Goal: Task Accomplishment & Management: Use online tool/utility

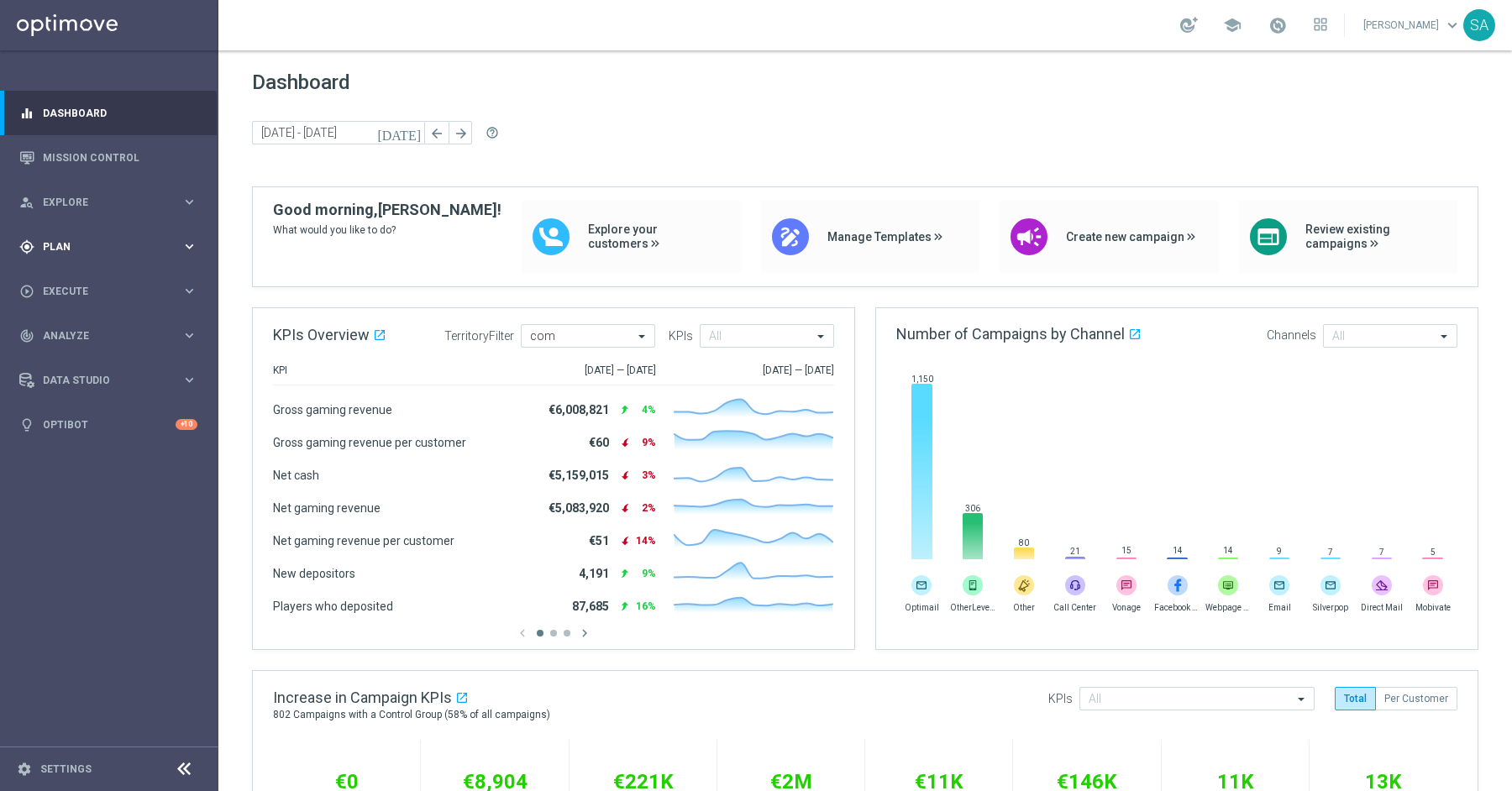
click at [78, 239] on div "gps_fixed Plan" at bounding box center [100, 246] width 163 height 15
click at [97, 284] on link "Target Groups" at bounding box center [108, 282] width 131 height 14
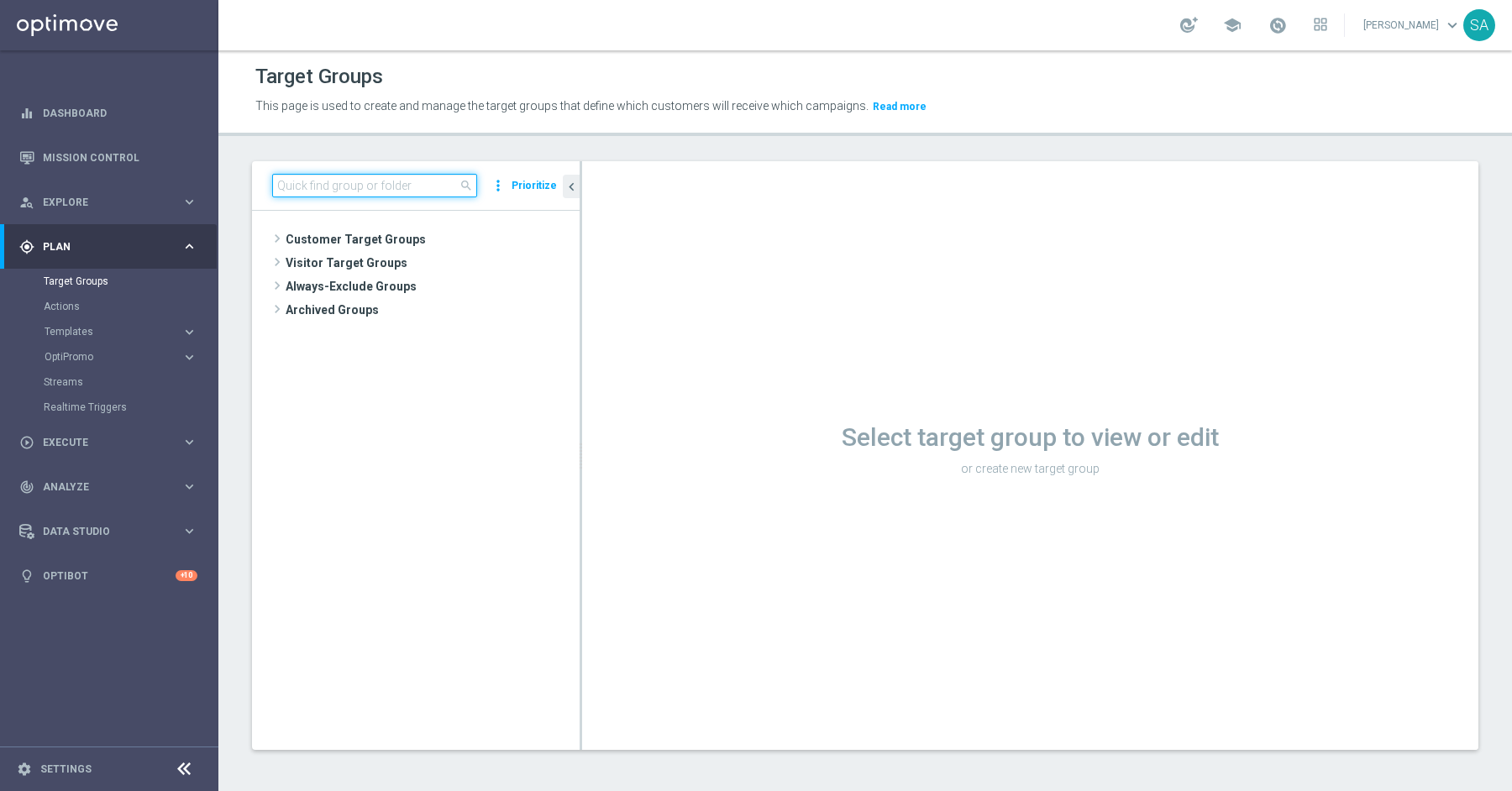
click at [346, 189] on input at bounding box center [374, 186] width 205 height 24
paste input "de_all_TGT_NVIP_EM_TAC_LT__NEW_649_1STBETLOST"
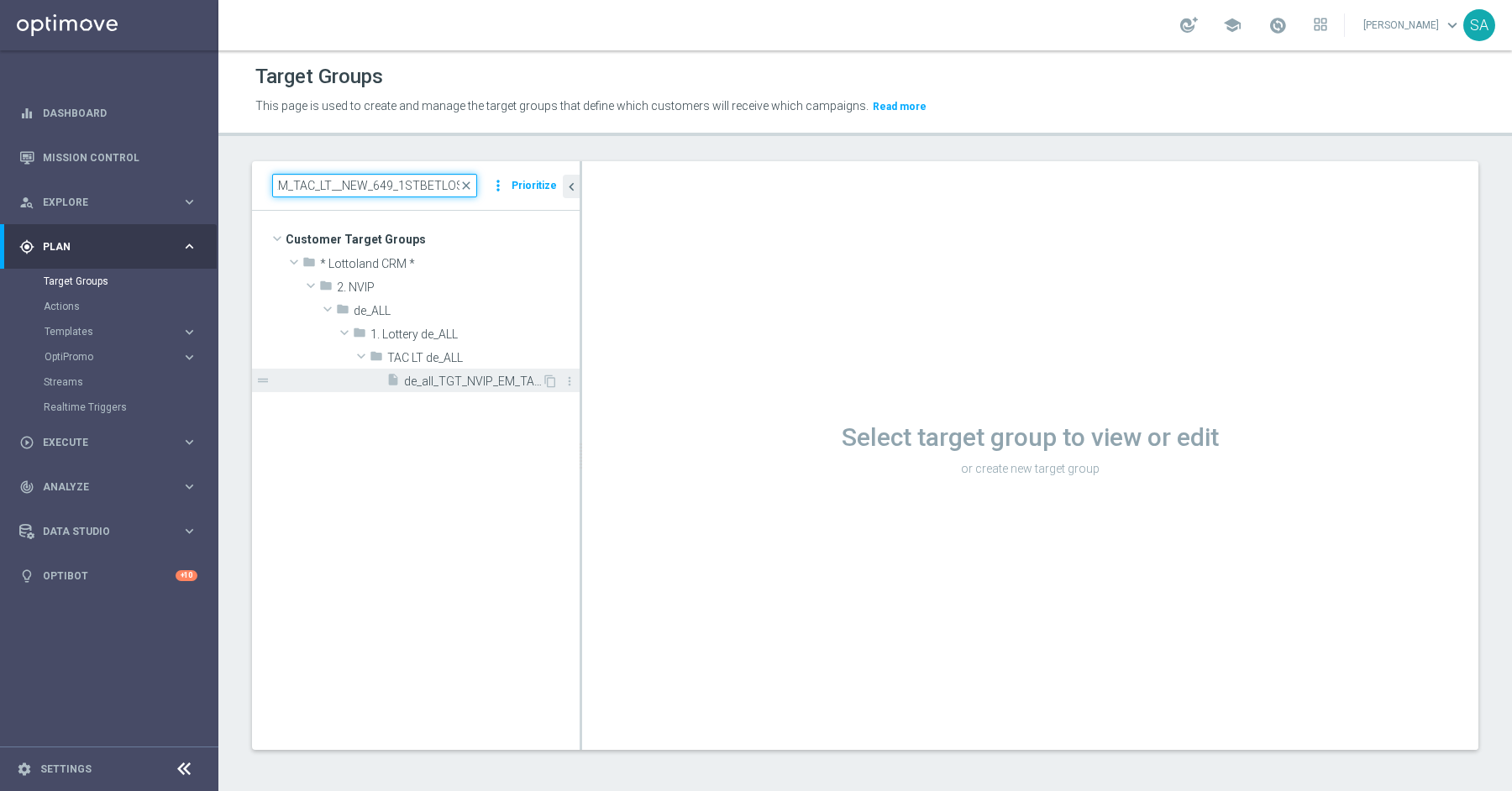
type input "de_all_TGT_NVIP_EM_TAC_LT__NEW_649_1STBETLOST"
click at [455, 374] on span "de_all_TGT_NVIP_EM_TAC_LT__NEW_649_1STBETLOST" at bounding box center [473, 381] width 138 height 14
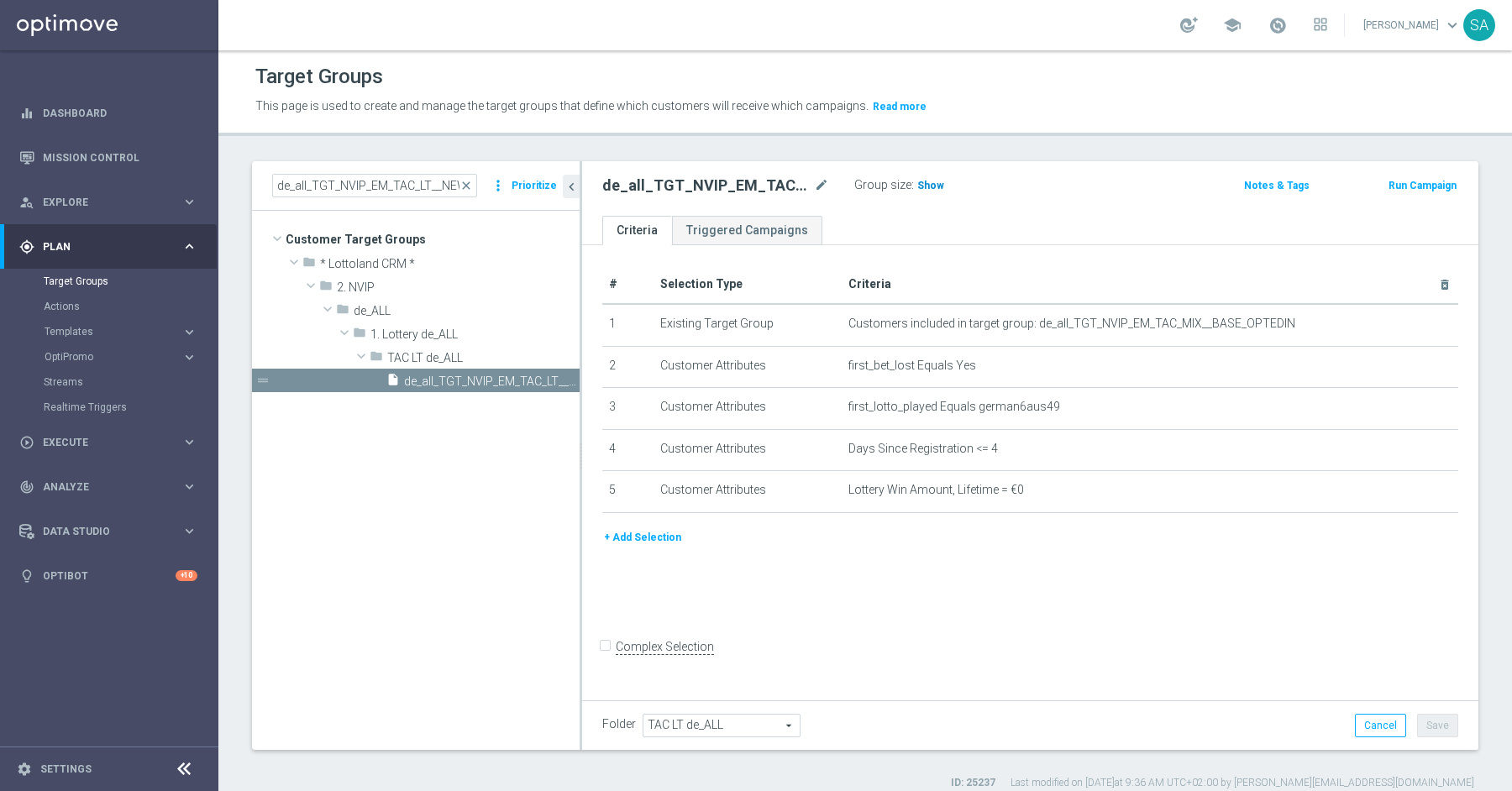
click at [927, 185] on span "Show" at bounding box center [930, 186] width 27 height 12
